Goal: Task Accomplishment & Management: Use online tool/utility

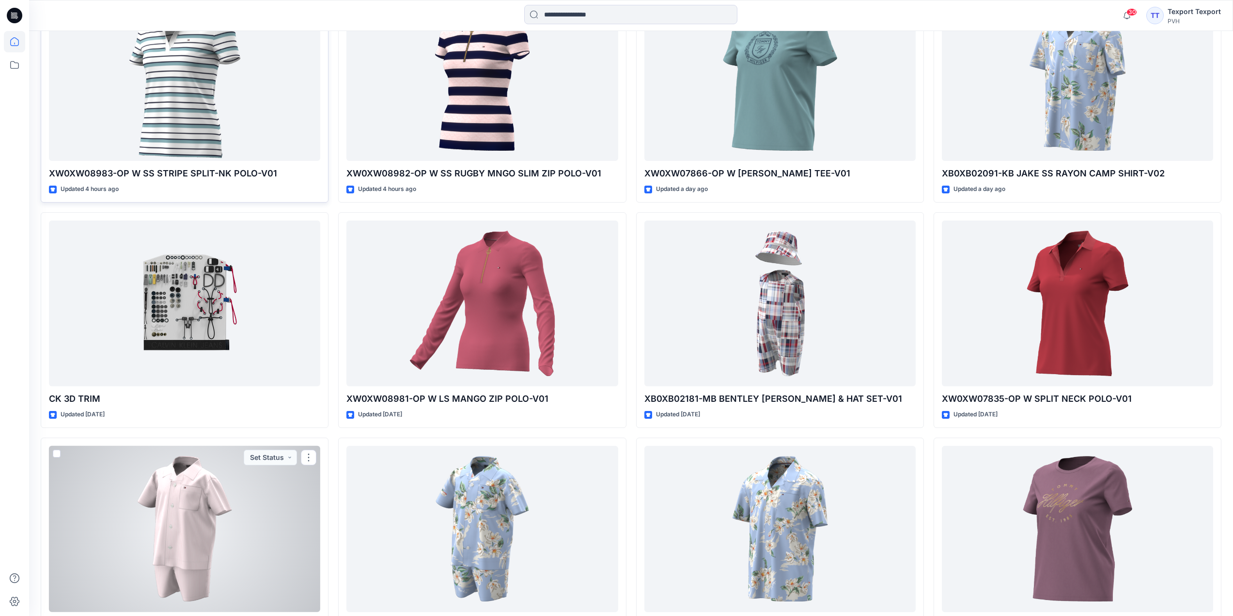
scroll to position [471, 0]
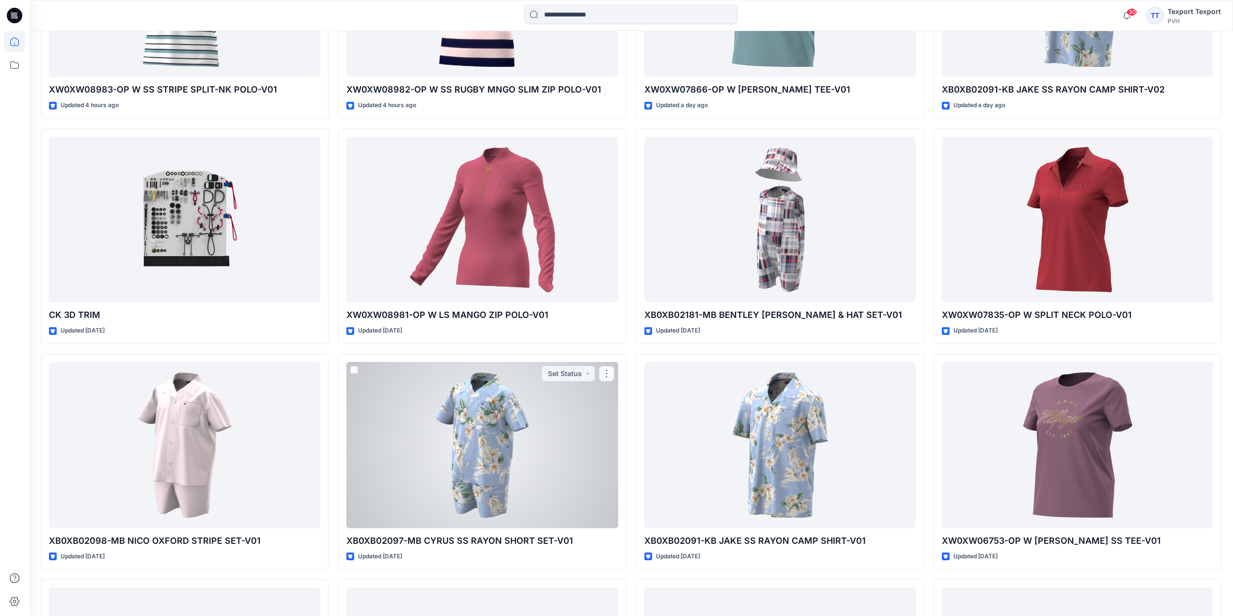
click at [380, 432] on div at bounding box center [481, 445] width 271 height 166
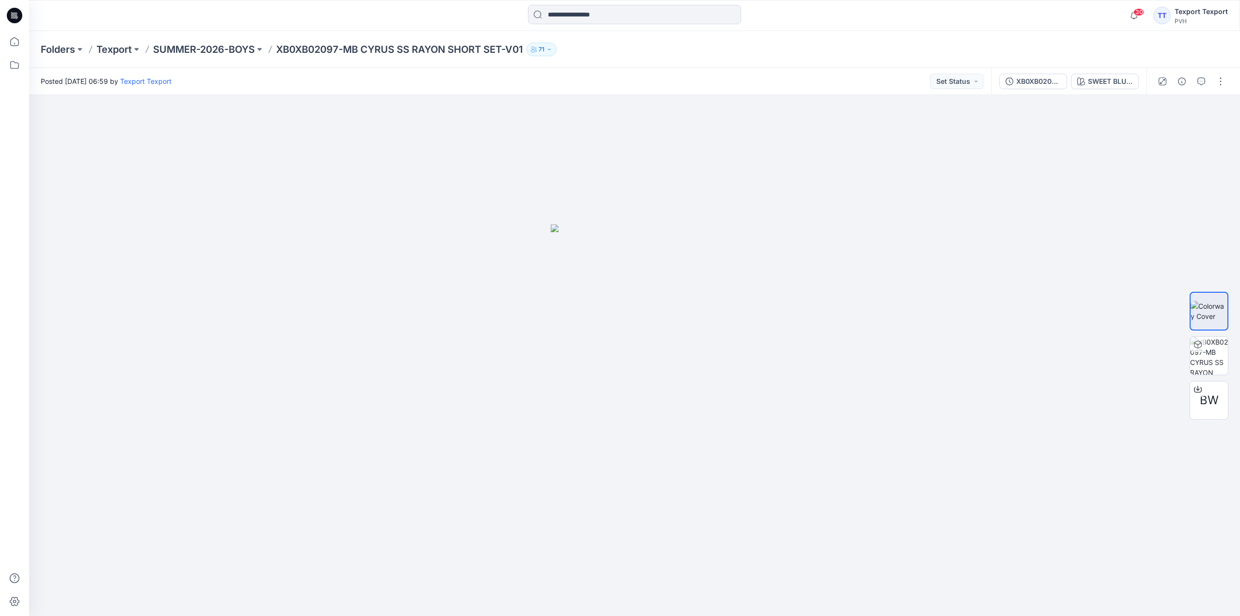
click at [20, 15] on icon at bounding box center [14, 15] width 15 height 15
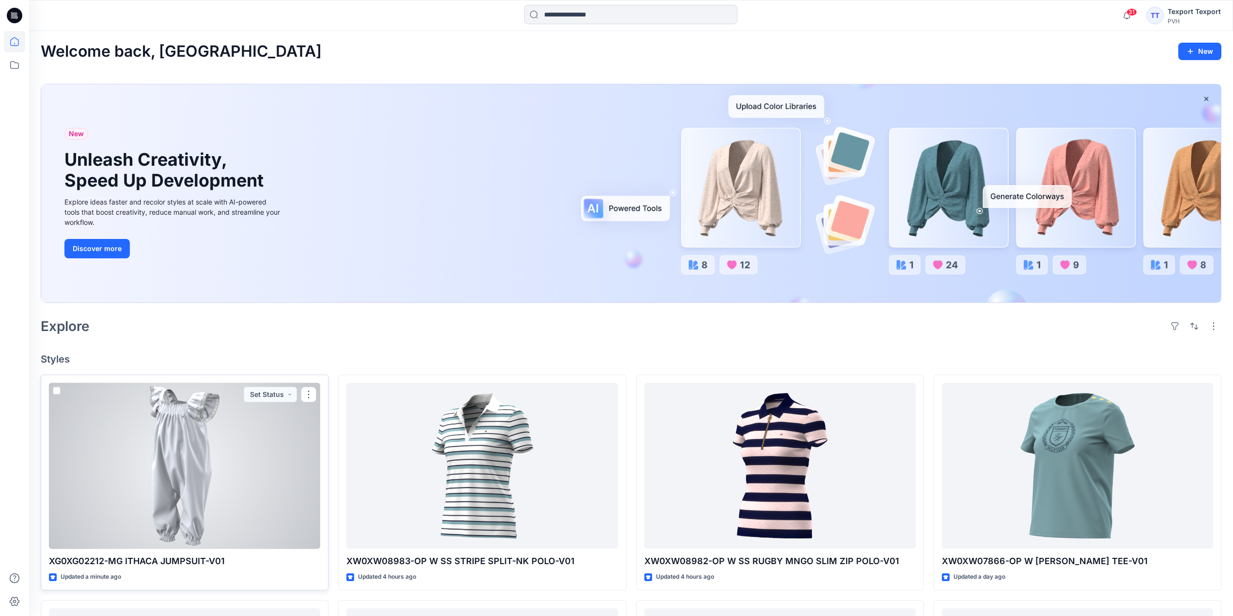
click at [261, 448] on div at bounding box center [184, 466] width 271 height 166
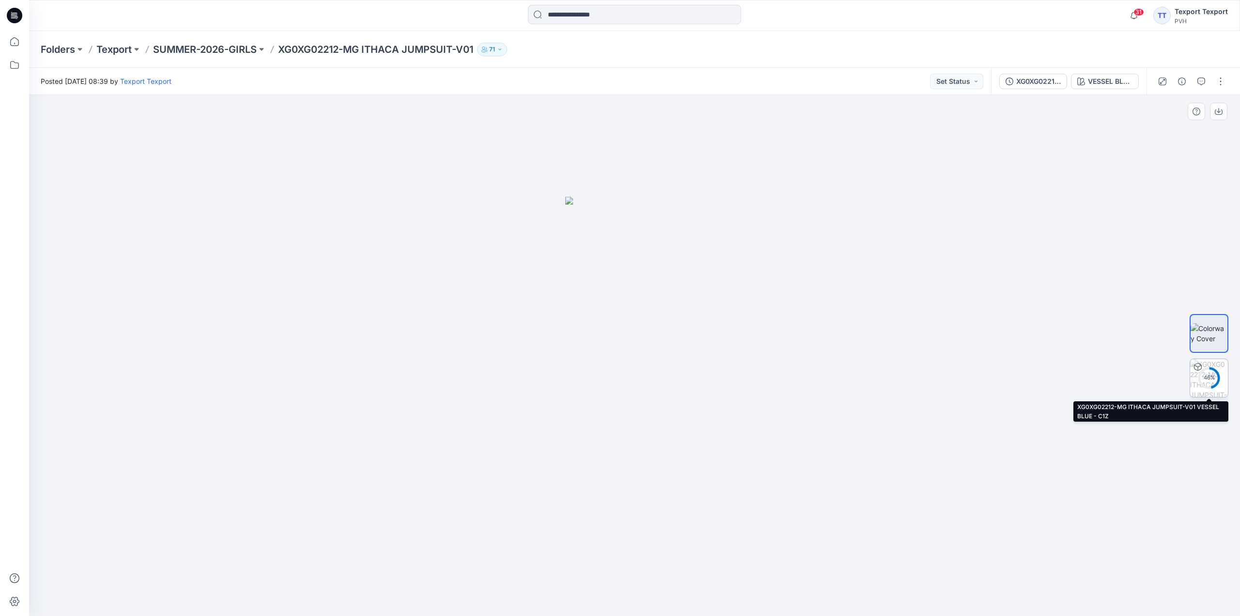
click at [1210, 377] on div "46 %" at bounding box center [1208, 377] width 23 height 8
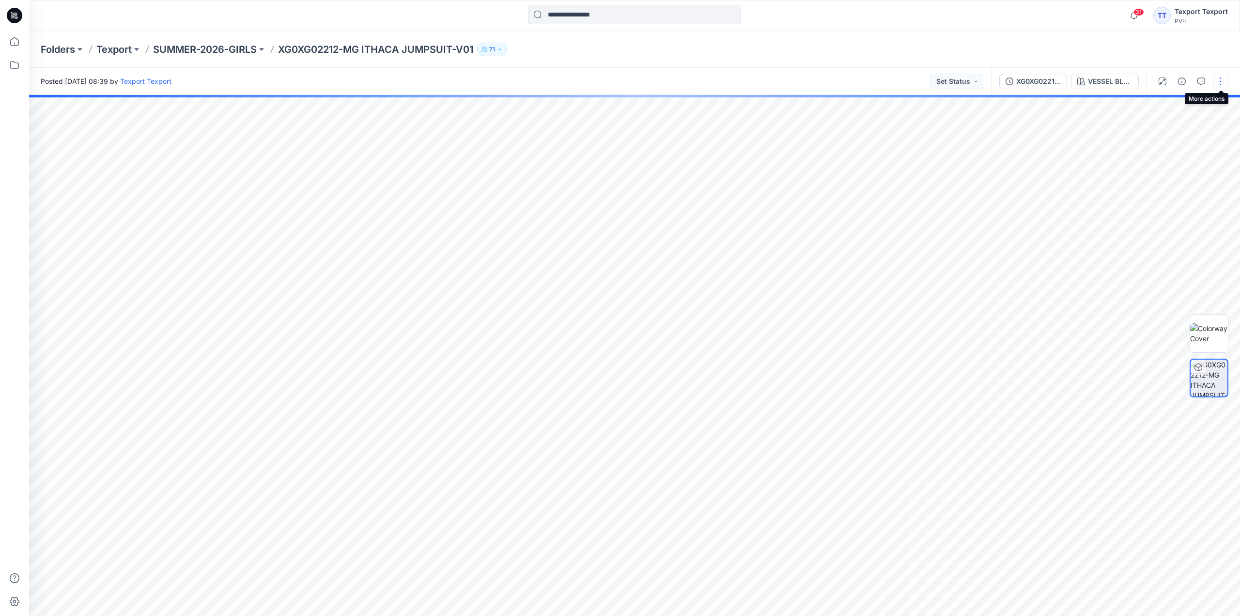
click at [1221, 80] on button "button" at bounding box center [1220, 81] width 15 height 15
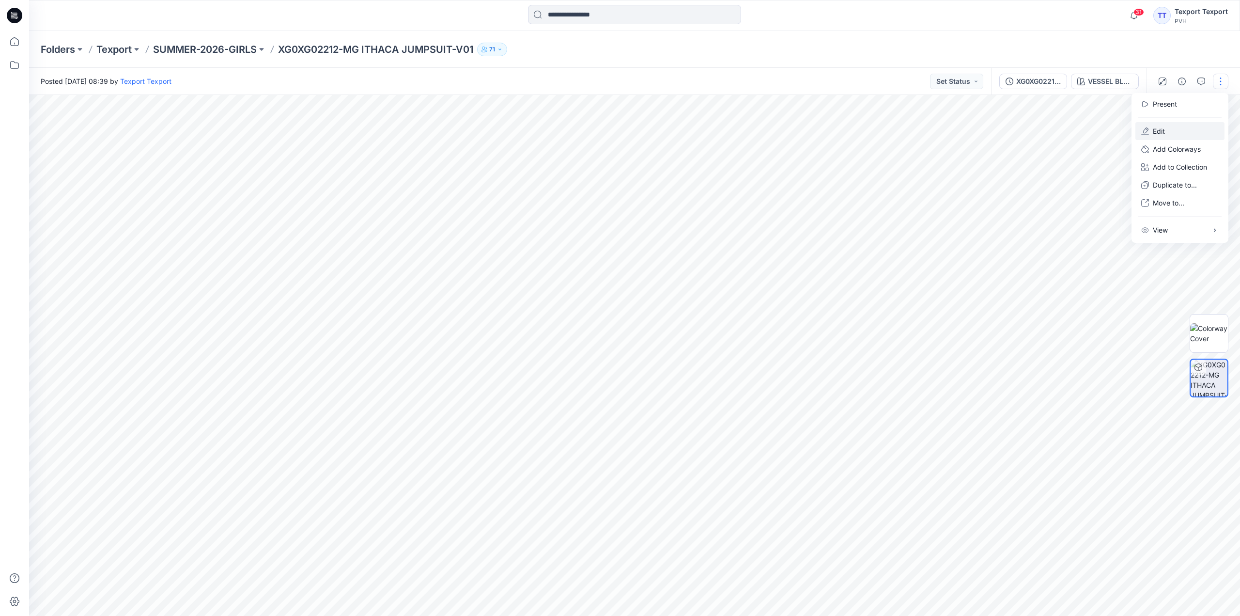
click at [1178, 132] on button "Edit" at bounding box center [1179, 131] width 89 height 18
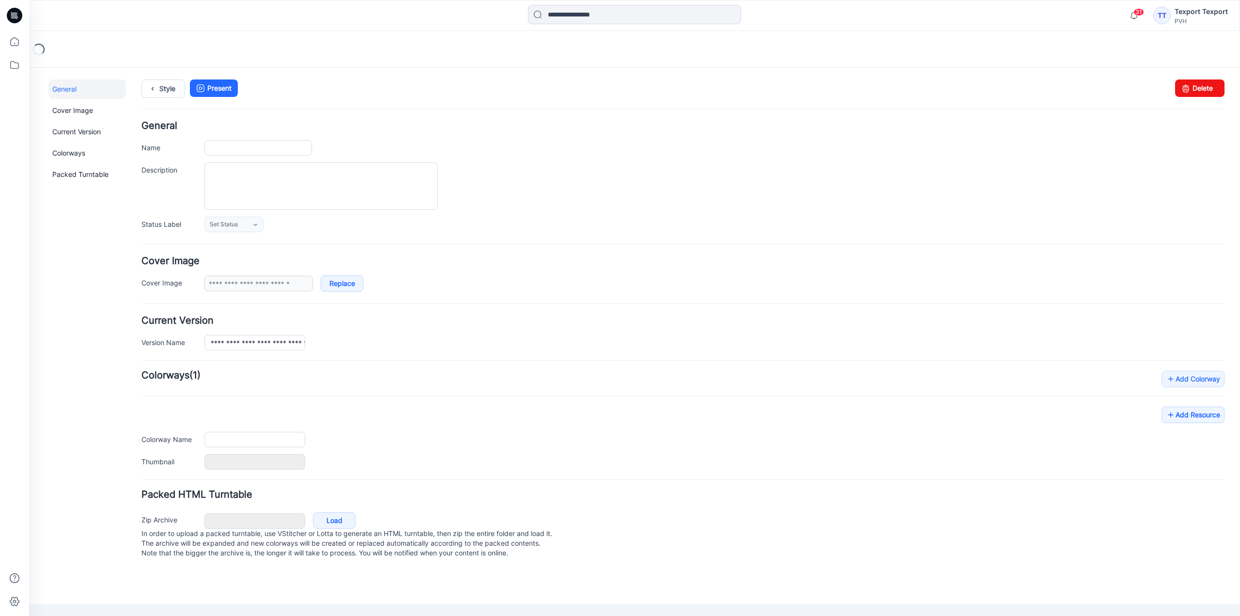
type input "**********"
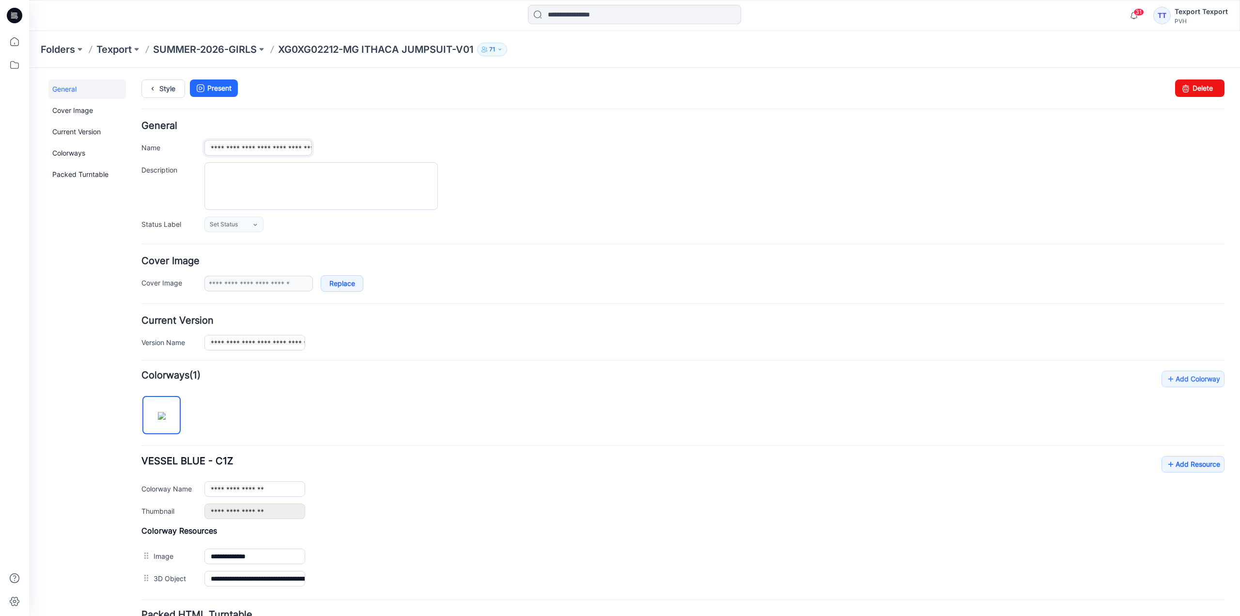
drag, startPoint x: 211, startPoint y: 151, endPoint x: 220, endPoint y: 151, distance: 9.7
click at [220, 151] on input "**********" at bounding box center [258, 147] width 108 height 15
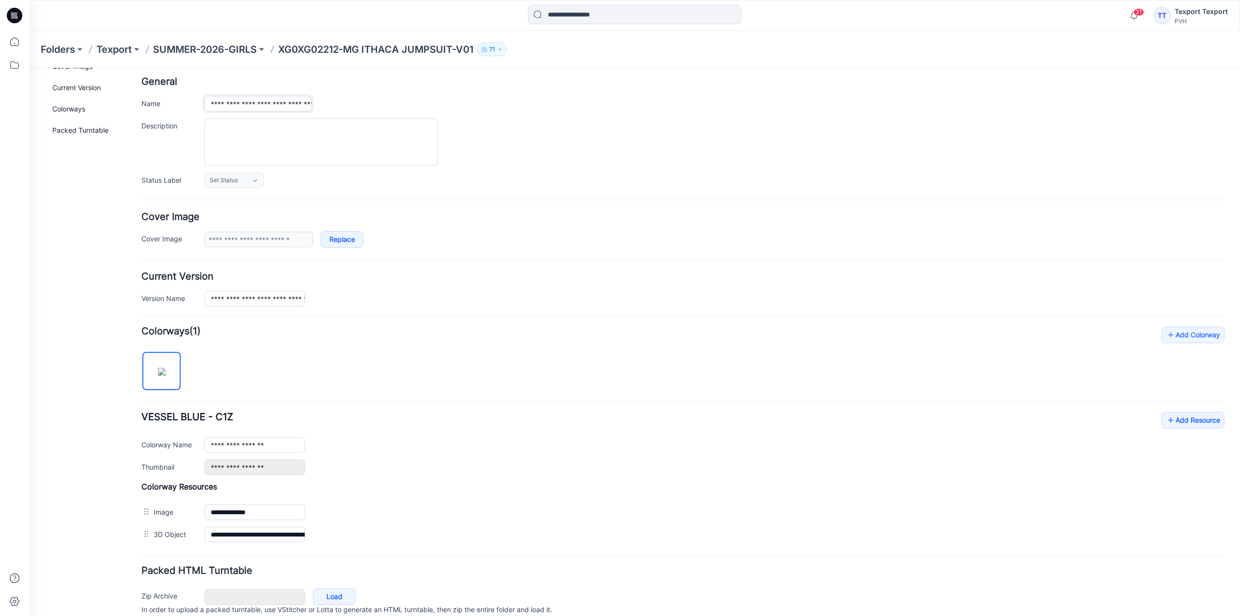
scroll to position [85, 0]
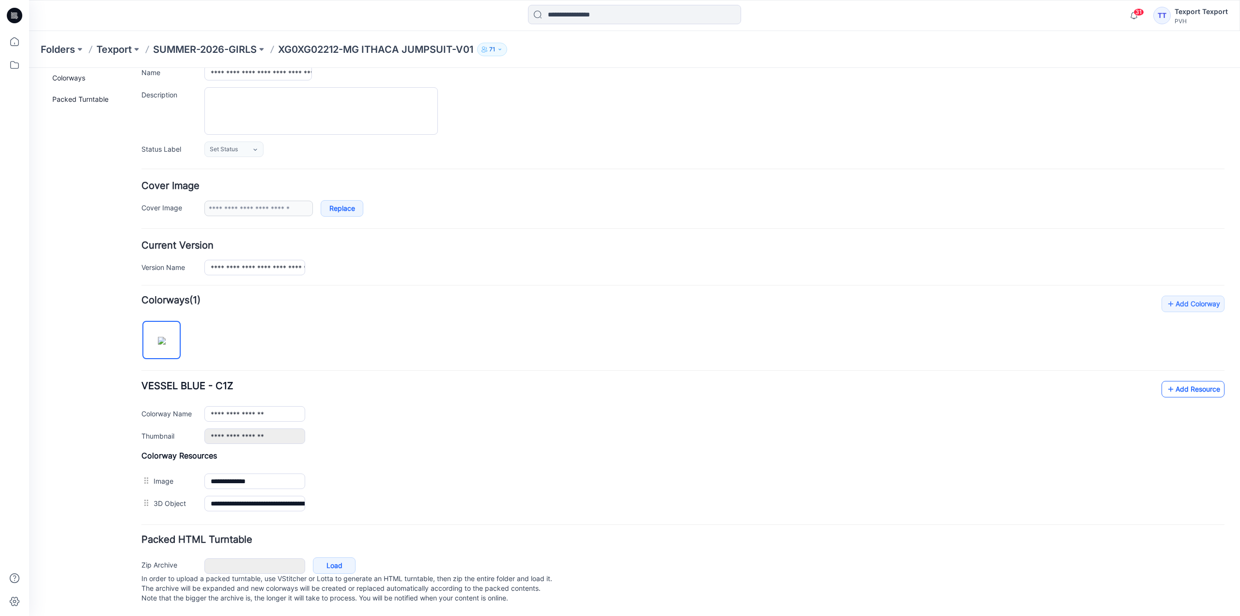
click at [1181, 381] on link "Add Resource" at bounding box center [1192, 389] width 63 height 16
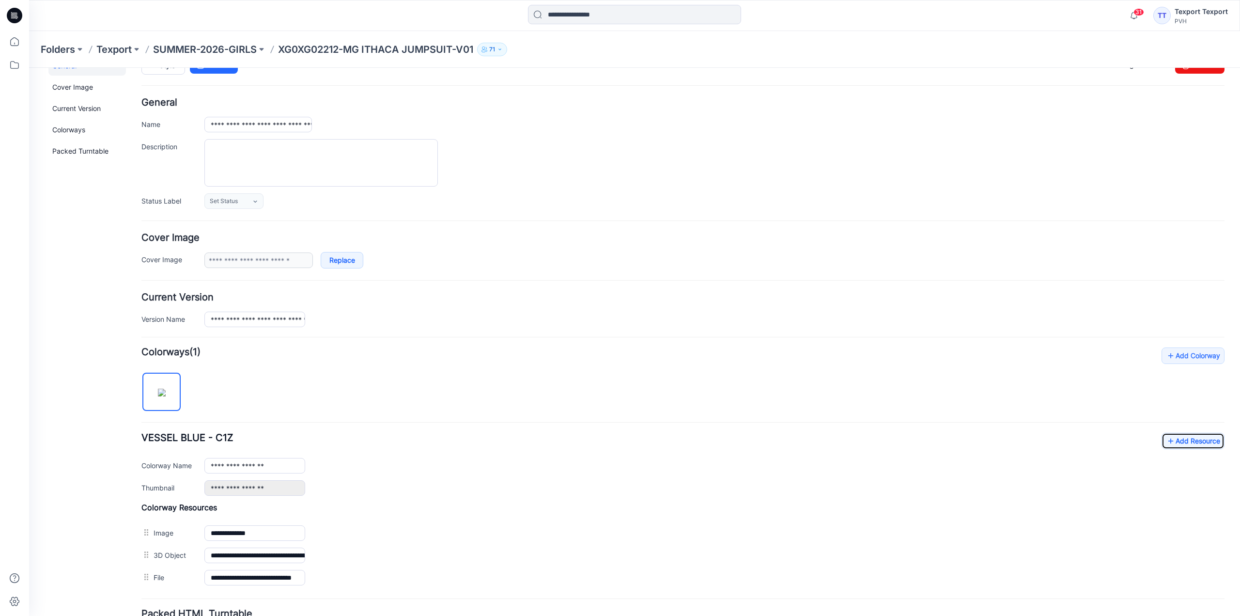
scroll to position [0, 0]
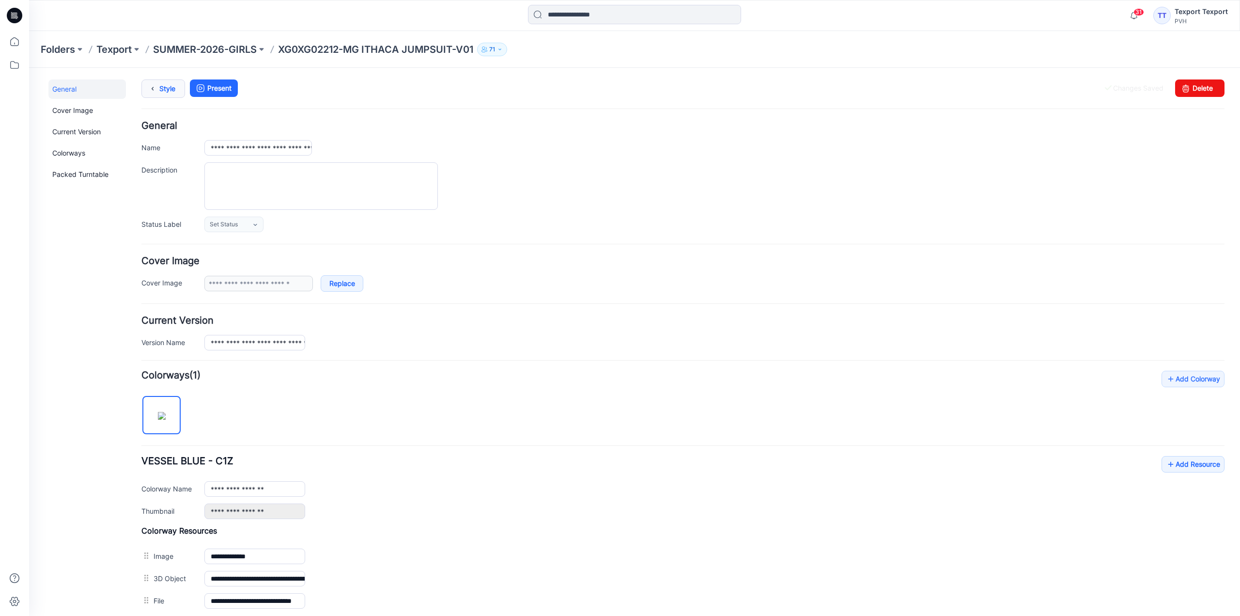
click at [167, 83] on link "Style" at bounding box center [163, 88] width 44 height 18
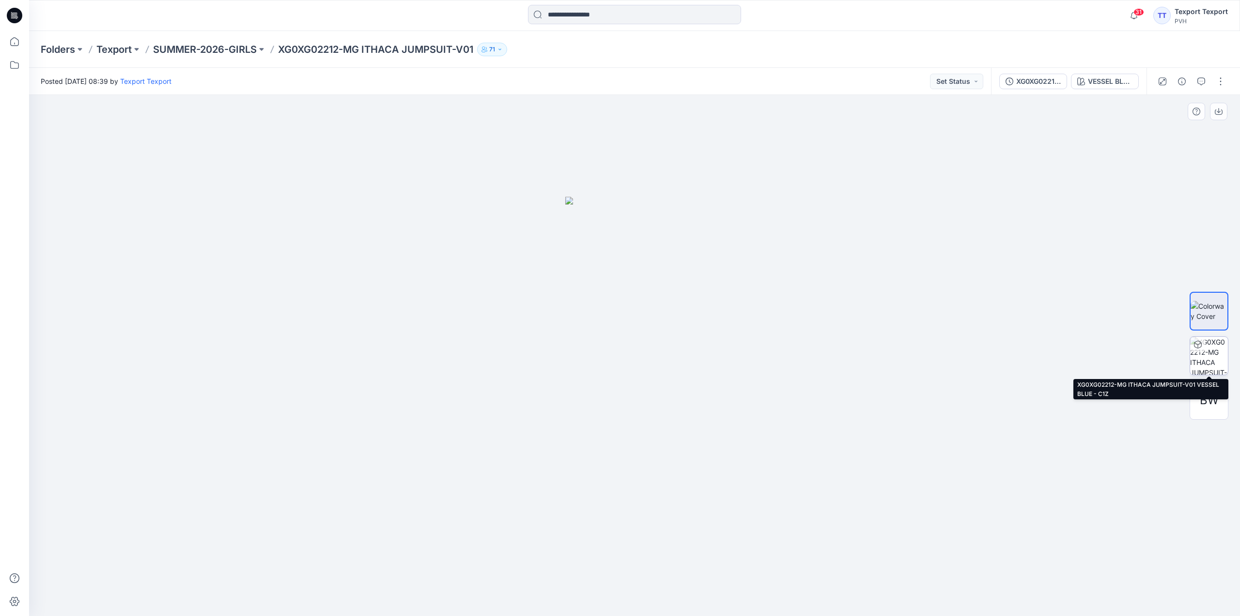
click at [1212, 347] on img at bounding box center [1209, 356] width 38 height 38
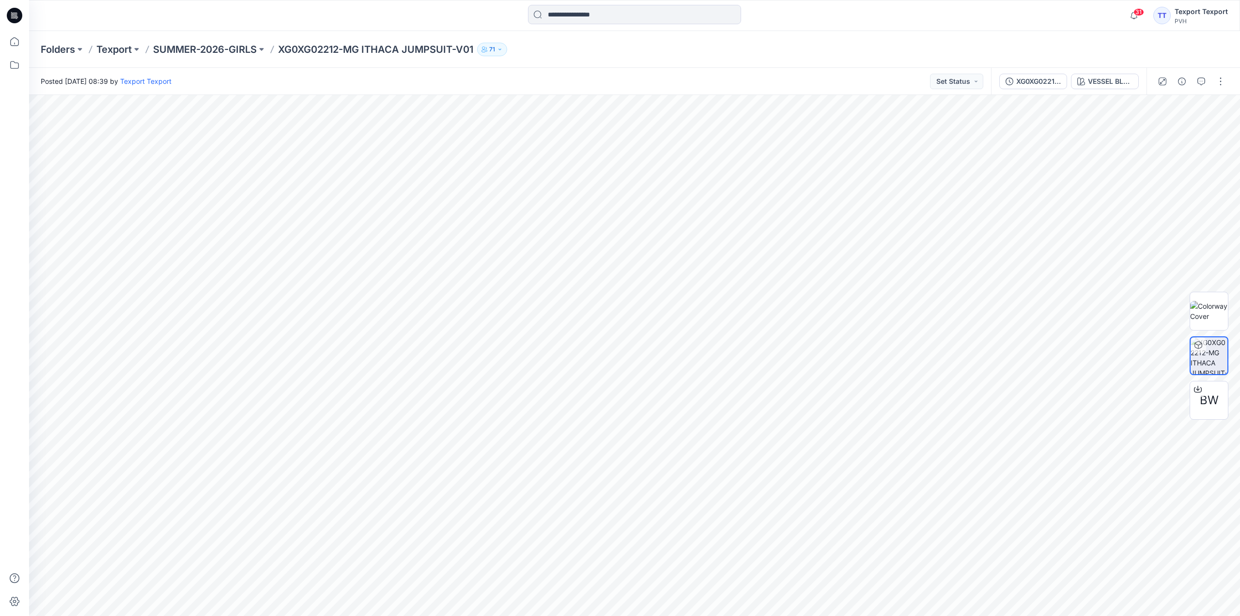
click at [15, 13] on icon at bounding box center [15, 13] width 5 height 0
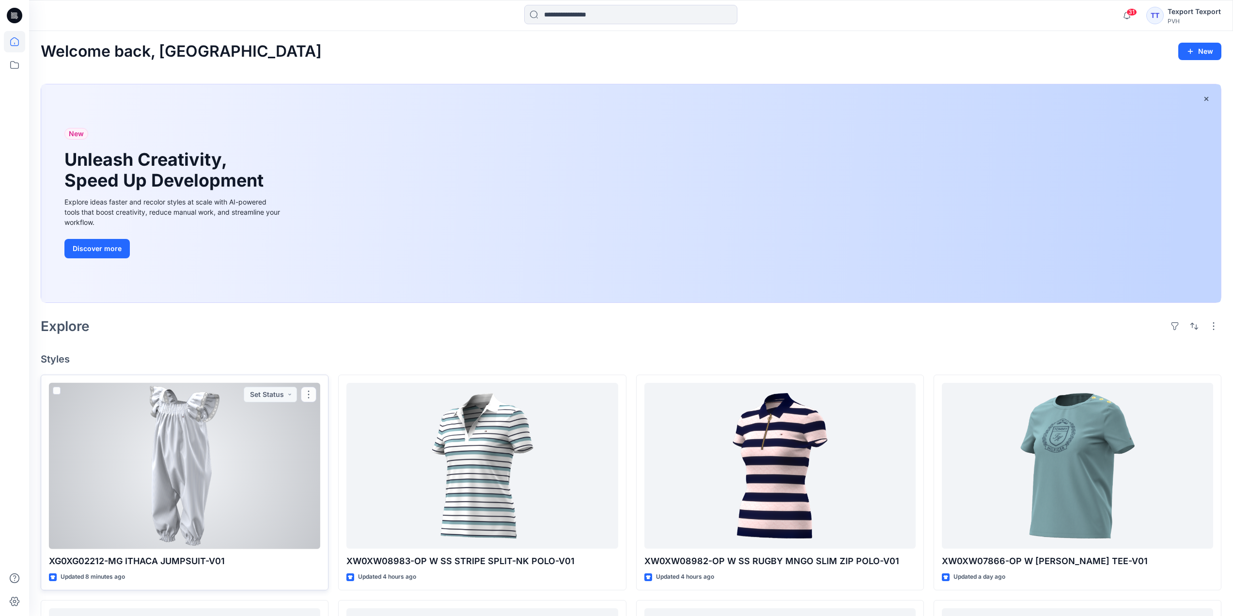
click at [285, 434] on div at bounding box center [184, 466] width 271 height 166
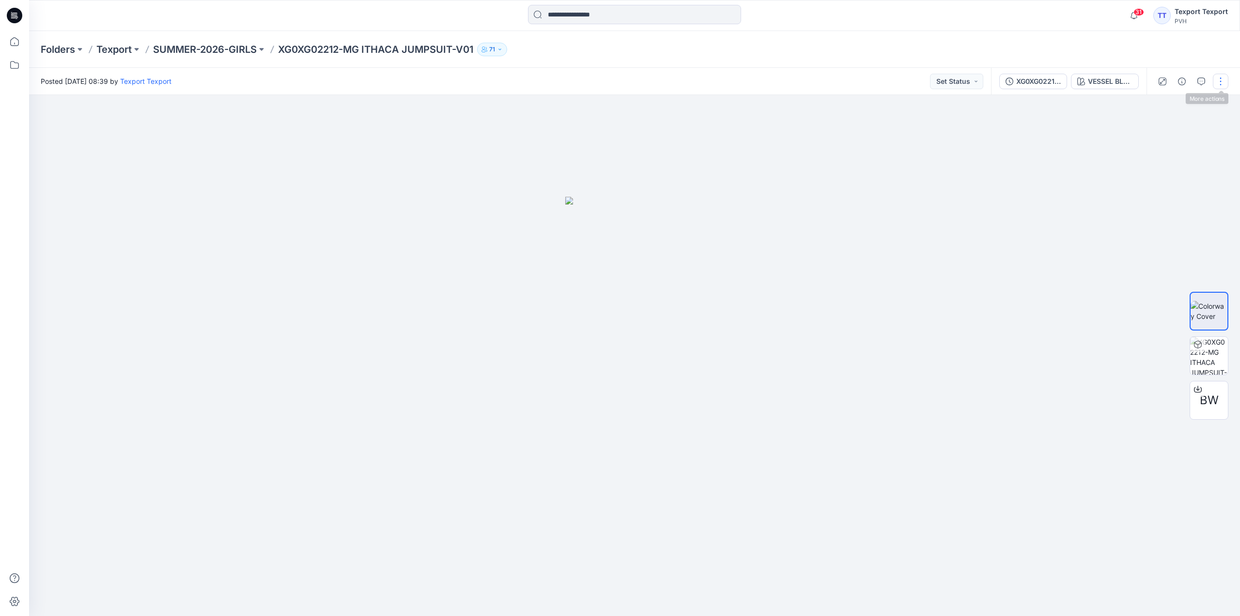
click at [1220, 81] on button "button" at bounding box center [1220, 81] width 15 height 15
click at [1153, 130] on p "Edit" at bounding box center [1159, 131] width 12 height 10
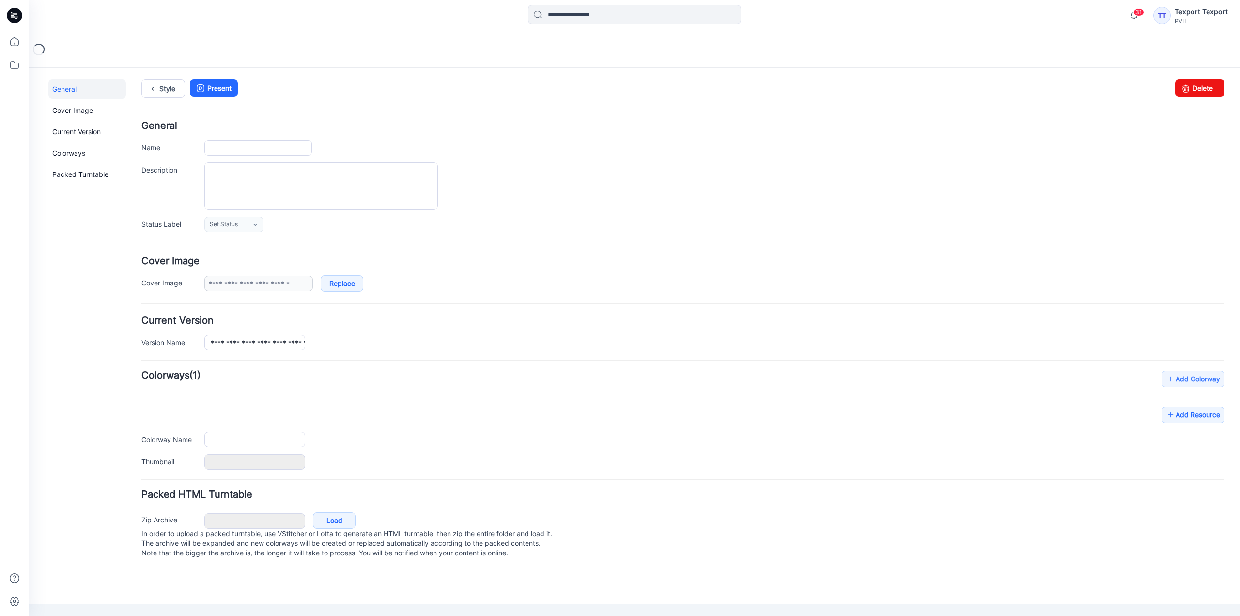
type input "**********"
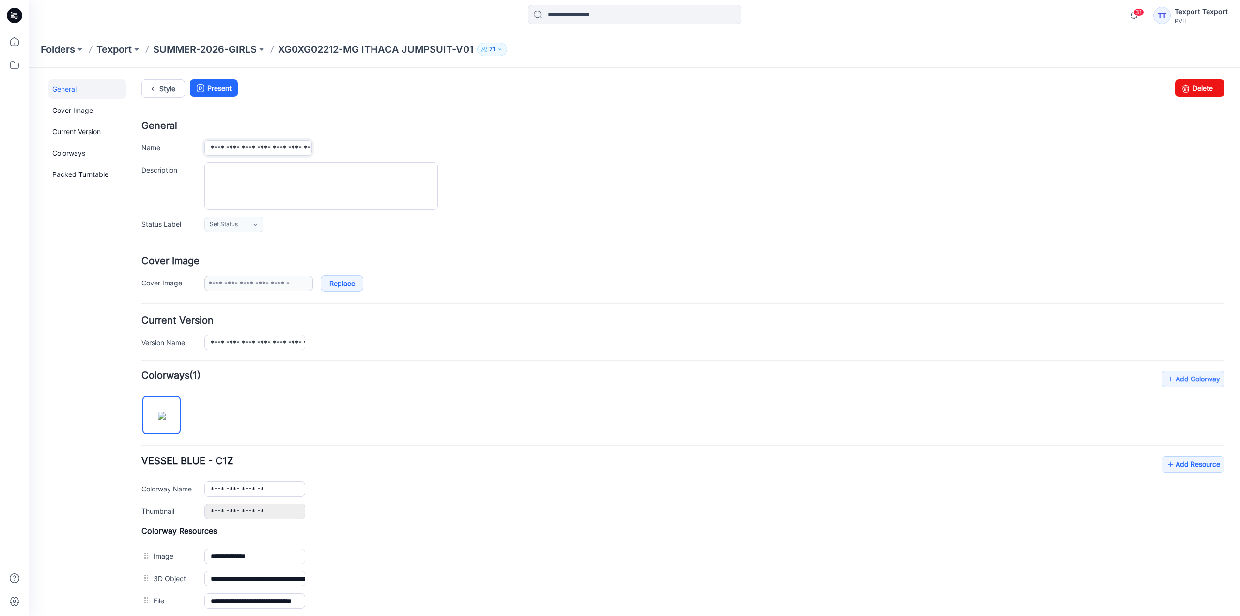
drag, startPoint x: 211, startPoint y: 149, endPoint x: 226, endPoint y: 152, distance: 15.9
click at [226, 152] on input "**********" at bounding box center [258, 147] width 108 height 15
click at [639, 174] on div at bounding box center [714, 185] width 1020 height 47
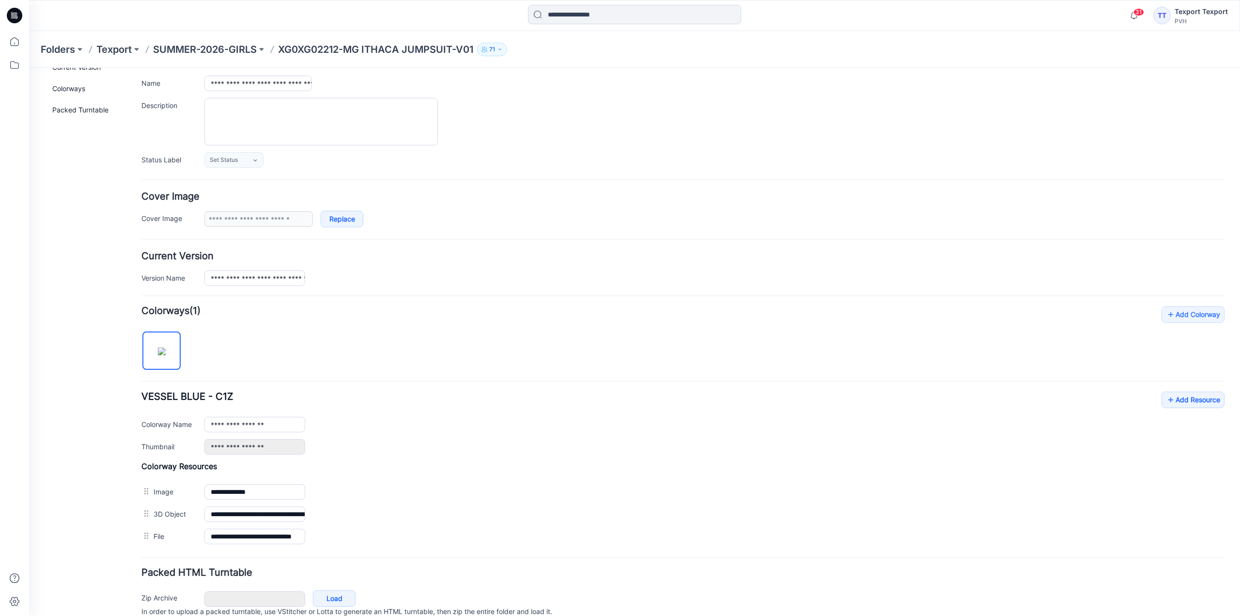
scroll to position [107, 0]
